Goal: Information Seeking & Learning: Learn about a topic

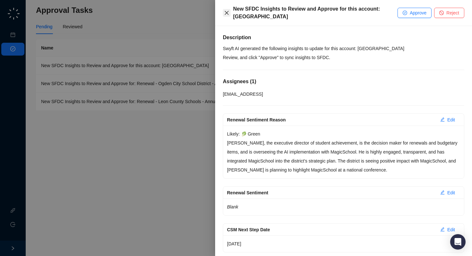
click at [226, 11] on icon "close" at bounding box center [226, 12] width 5 height 5
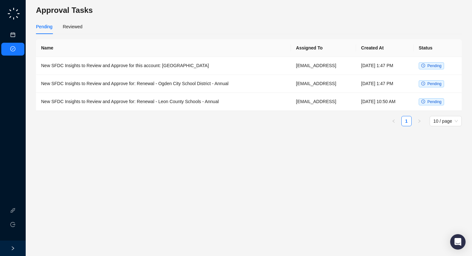
click at [19, 34] on link "Meetings & Calls" at bounding box center [36, 34] width 34 height 5
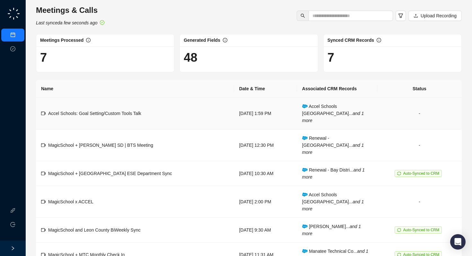
click at [129, 112] on div "Accel Schools: Goal Setting/Custom Tools Talk" at bounding box center [94, 113] width 93 height 7
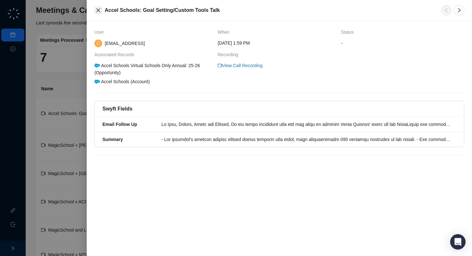
click at [98, 12] on icon "close" at bounding box center [98, 10] width 5 height 5
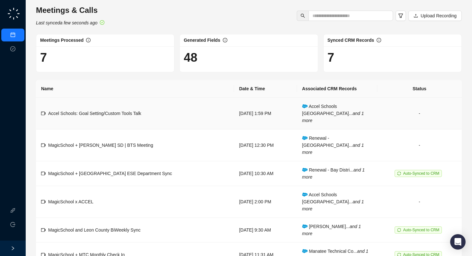
click at [144, 115] on td "Accel Schools: Goal Setting/Custom Tools Talk" at bounding box center [135, 114] width 198 height 32
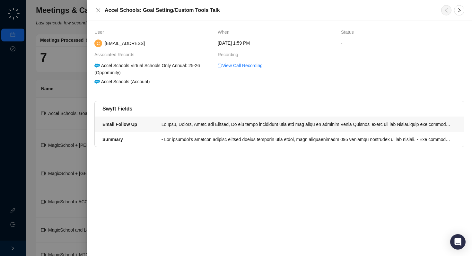
click at [244, 128] on li "Email Follow Up" at bounding box center [279, 124] width 369 height 15
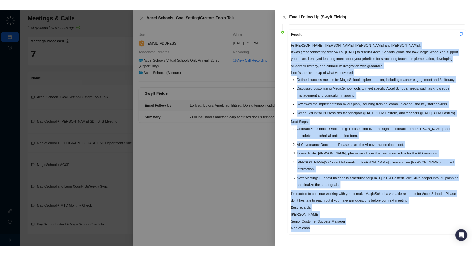
scroll to position [39, 0]
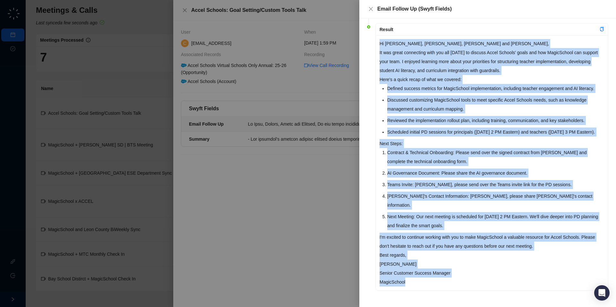
drag, startPoint x: 379, startPoint y: 81, endPoint x: 457, endPoint y: 282, distance: 215.6
click at [457, 255] on div "Hi [PERSON_NAME], [PERSON_NAME], [PERSON_NAME] and [PERSON_NAME], It was great …" at bounding box center [492, 162] width 232 height 255
copy div "Hi [PERSON_NAME], [PERSON_NAME], [PERSON_NAME] and [PERSON_NAME], It was great …"
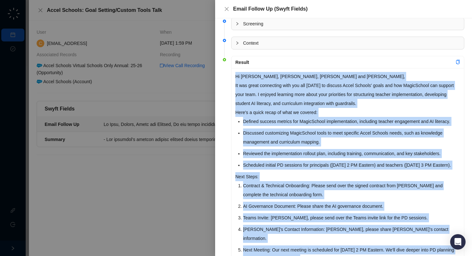
scroll to position [0, 0]
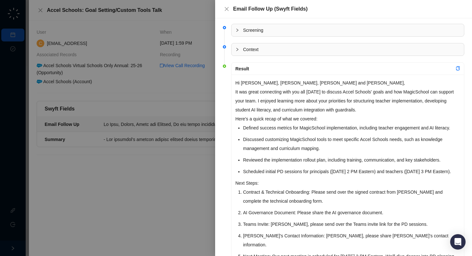
click at [271, 35] on div "Screening" at bounding box center [347, 30] width 232 height 12
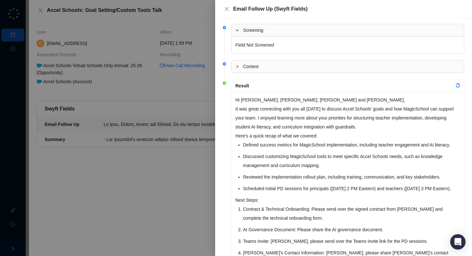
click at [271, 35] on div "Screening" at bounding box center [347, 30] width 232 height 12
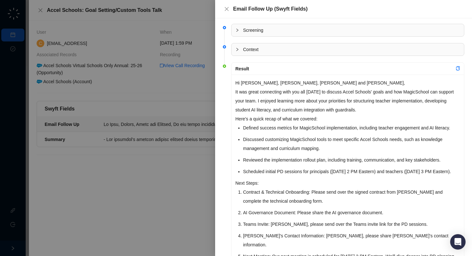
click at [270, 51] on span "Context" at bounding box center [351, 49] width 217 height 7
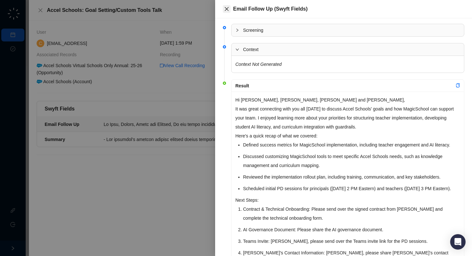
click at [227, 8] on icon "close" at bounding box center [227, 9] width 4 height 4
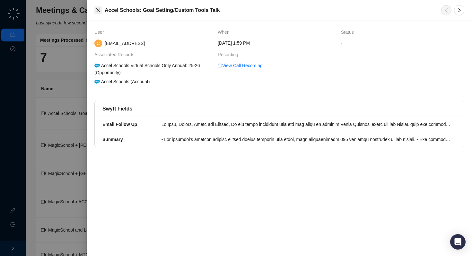
click at [97, 9] on icon "close" at bounding box center [98, 10] width 4 height 4
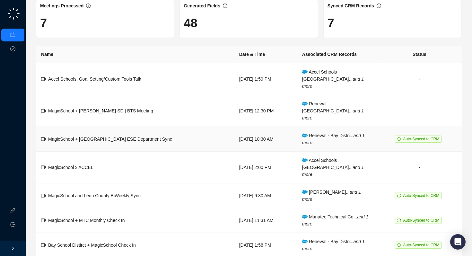
scroll to position [40, 0]
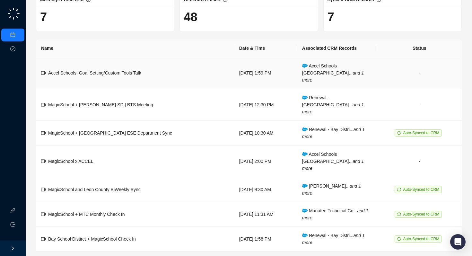
click at [121, 74] on td "Accel Schools: Goal Setting/Custom Tools Talk" at bounding box center [135, 73] width 198 height 32
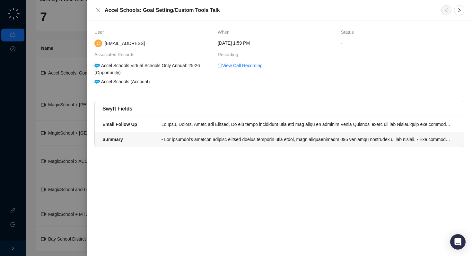
click at [180, 136] on div at bounding box center [306, 139] width 291 height 7
